Goal: Information Seeking & Learning: Learn about a topic

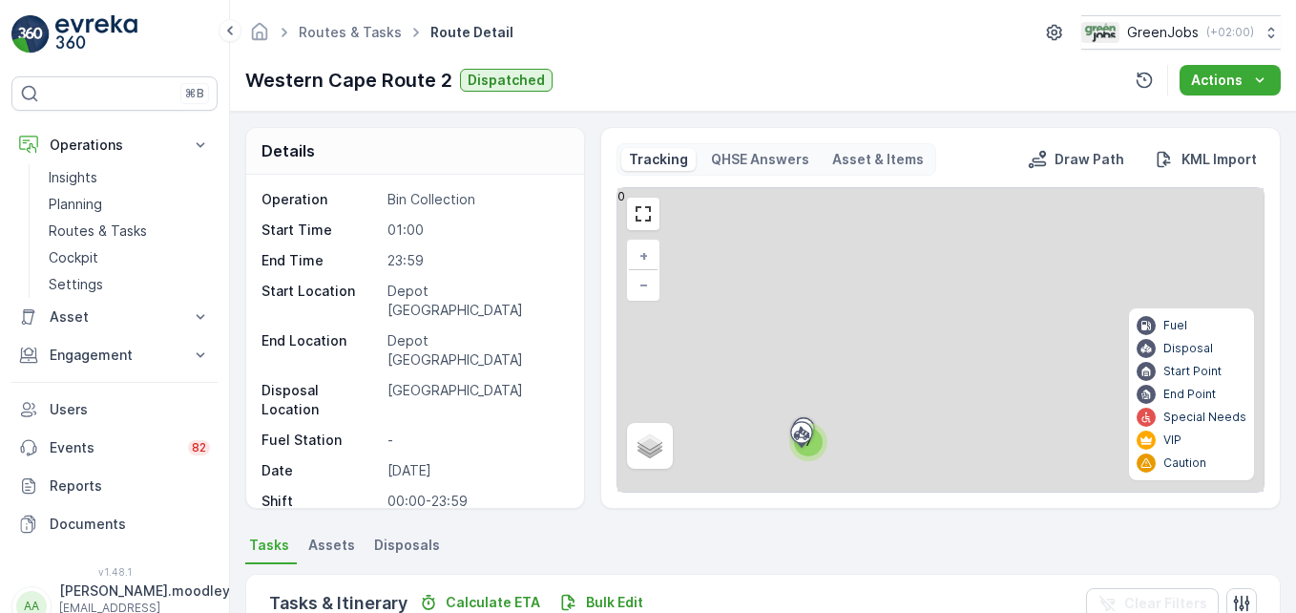
scroll to position [480, 0]
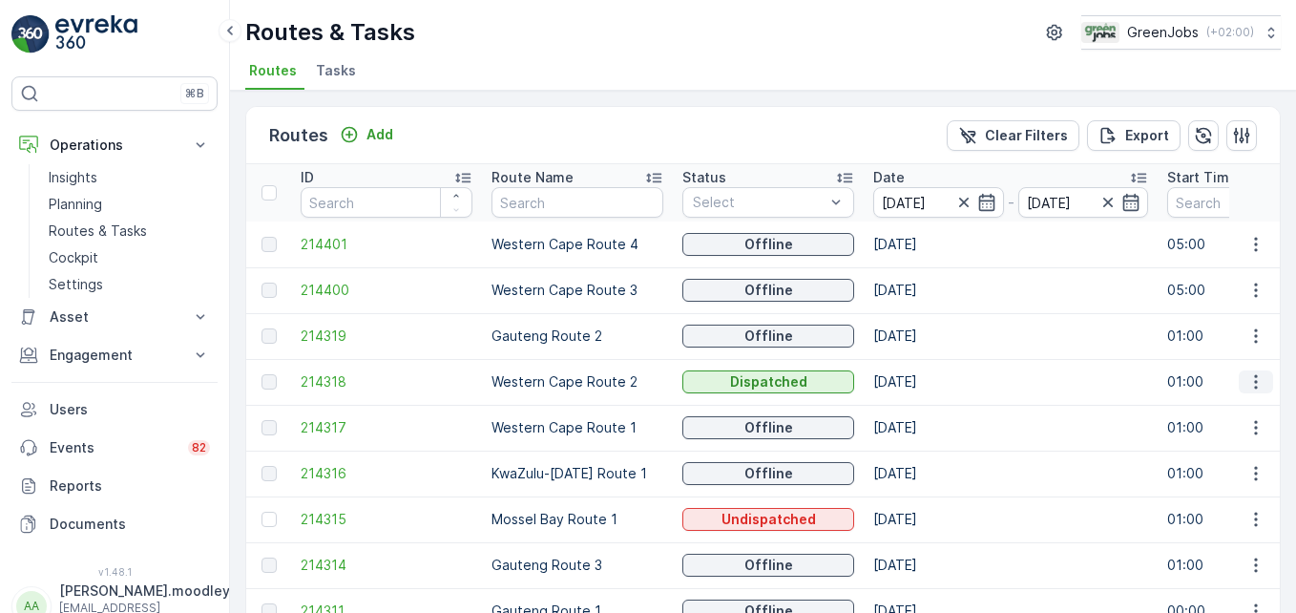
click at [1254, 383] on icon "button" at bounding box center [1255, 381] width 19 height 19
click at [1255, 244] on icon "button" at bounding box center [1255, 244] width 19 height 19
click at [1236, 273] on span "See More Details" at bounding box center [1210, 272] width 111 height 19
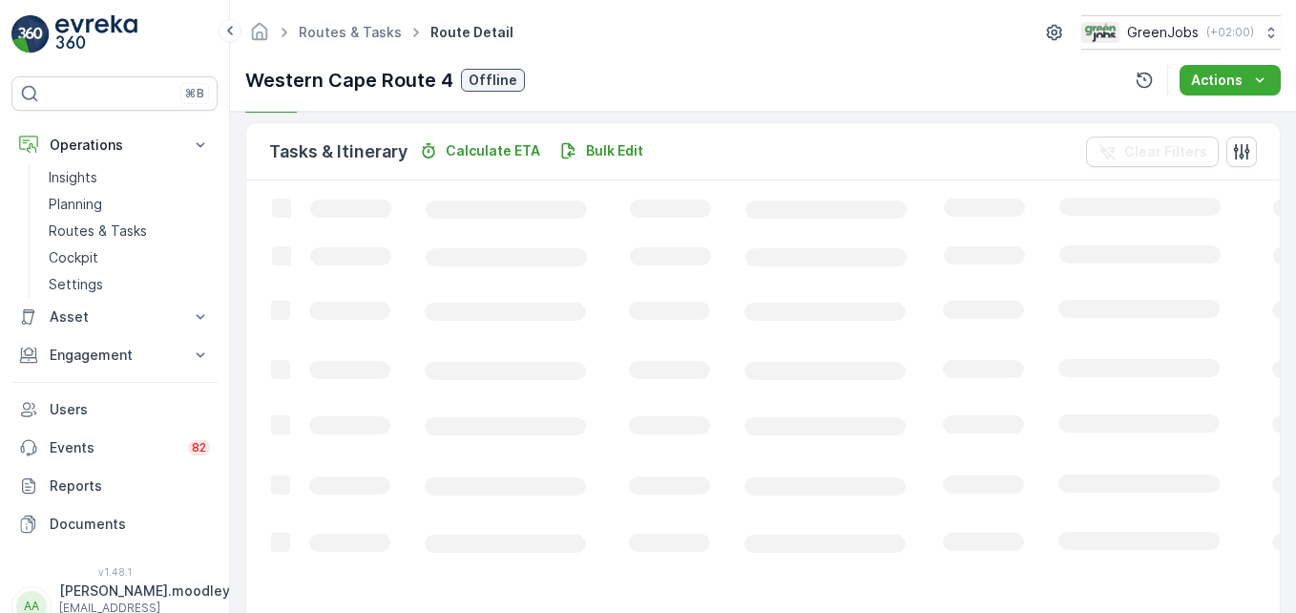
scroll to position [468, 0]
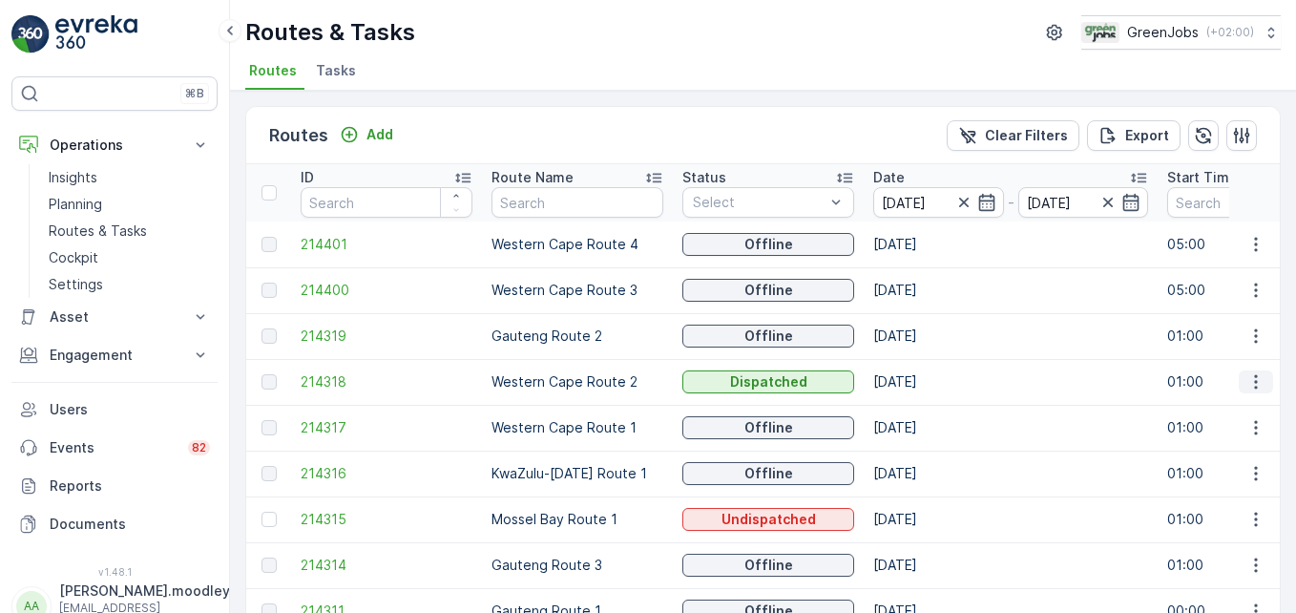
click at [1252, 379] on icon "button" at bounding box center [1255, 381] width 19 height 19
click at [1236, 410] on span "See More Details" at bounding box center [1210, 410] width 111 height 19
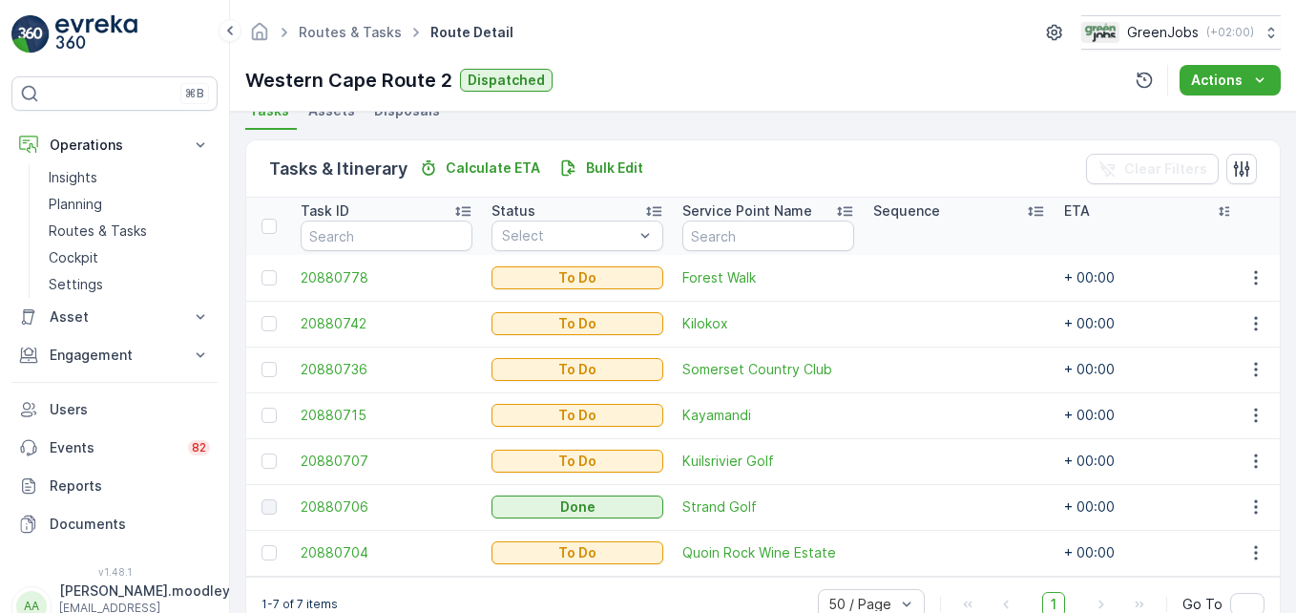
scroll to position [477, 0]
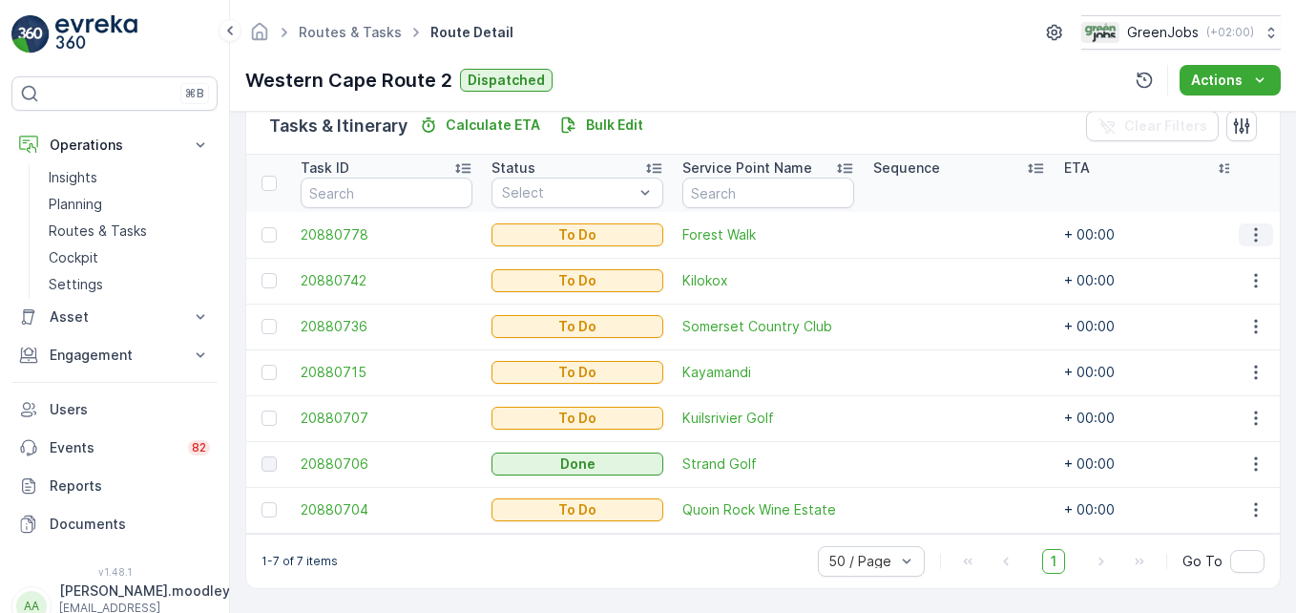
click at [1246, 225] on icon "button" at bounding box center [1255, 234] width 19 height 19
click at [1195, 261] on span "See More Details" at bounding box center [1215, 263] width 111 height 19
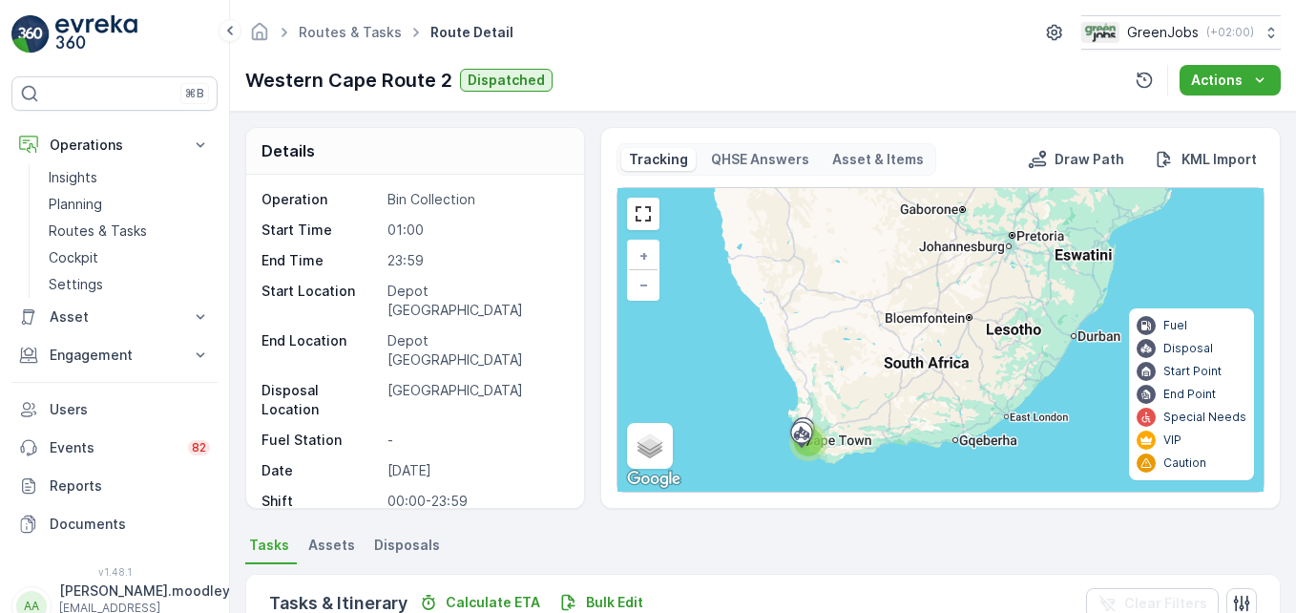
scroll to position [488, 0]
